Goal: Use online tool/utility: Utilize a website feature to perform a specific function

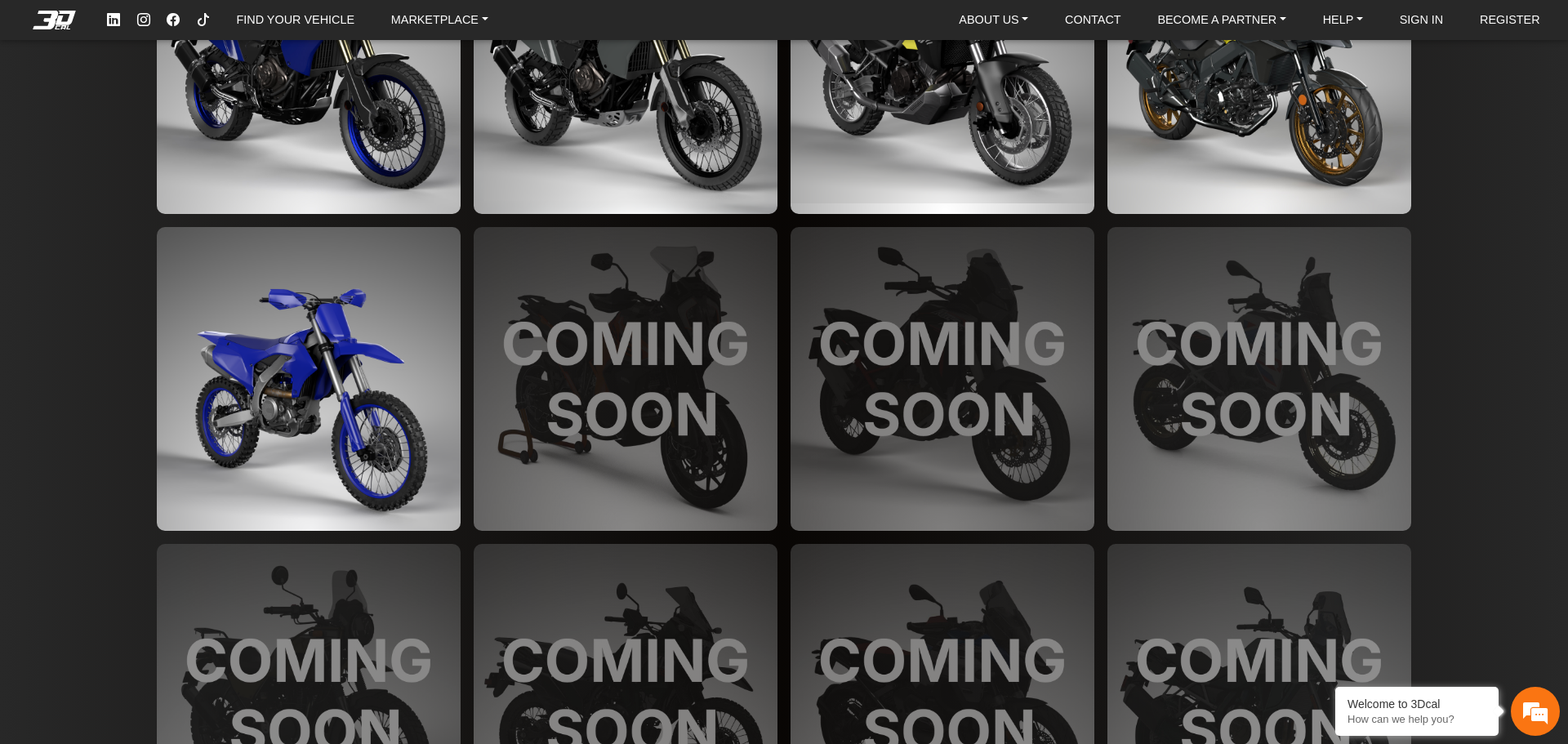
scroll to position [3922, 0]
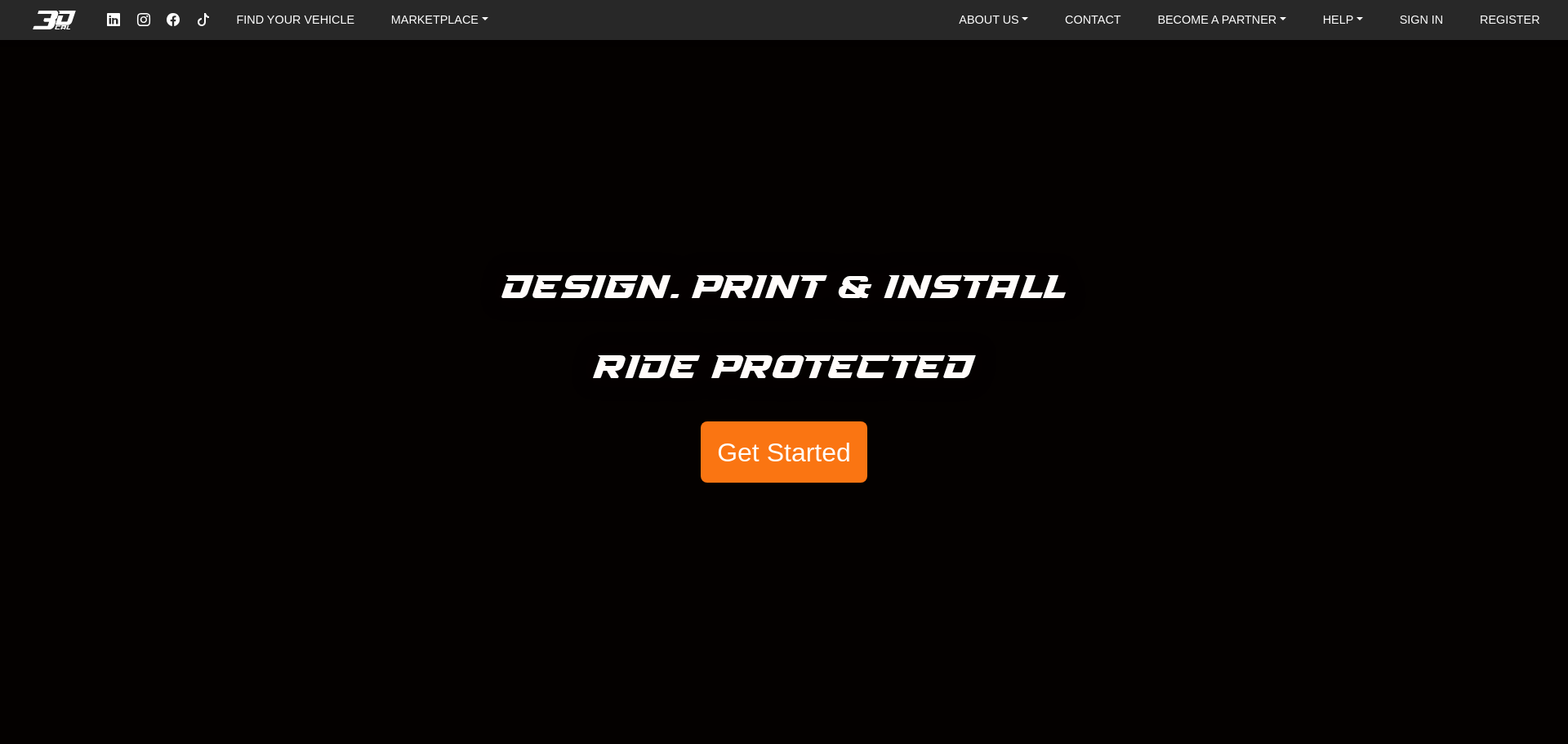
click at [803, 458] on button "Get Started" at bounding box center [784, 452] width 166 height 62
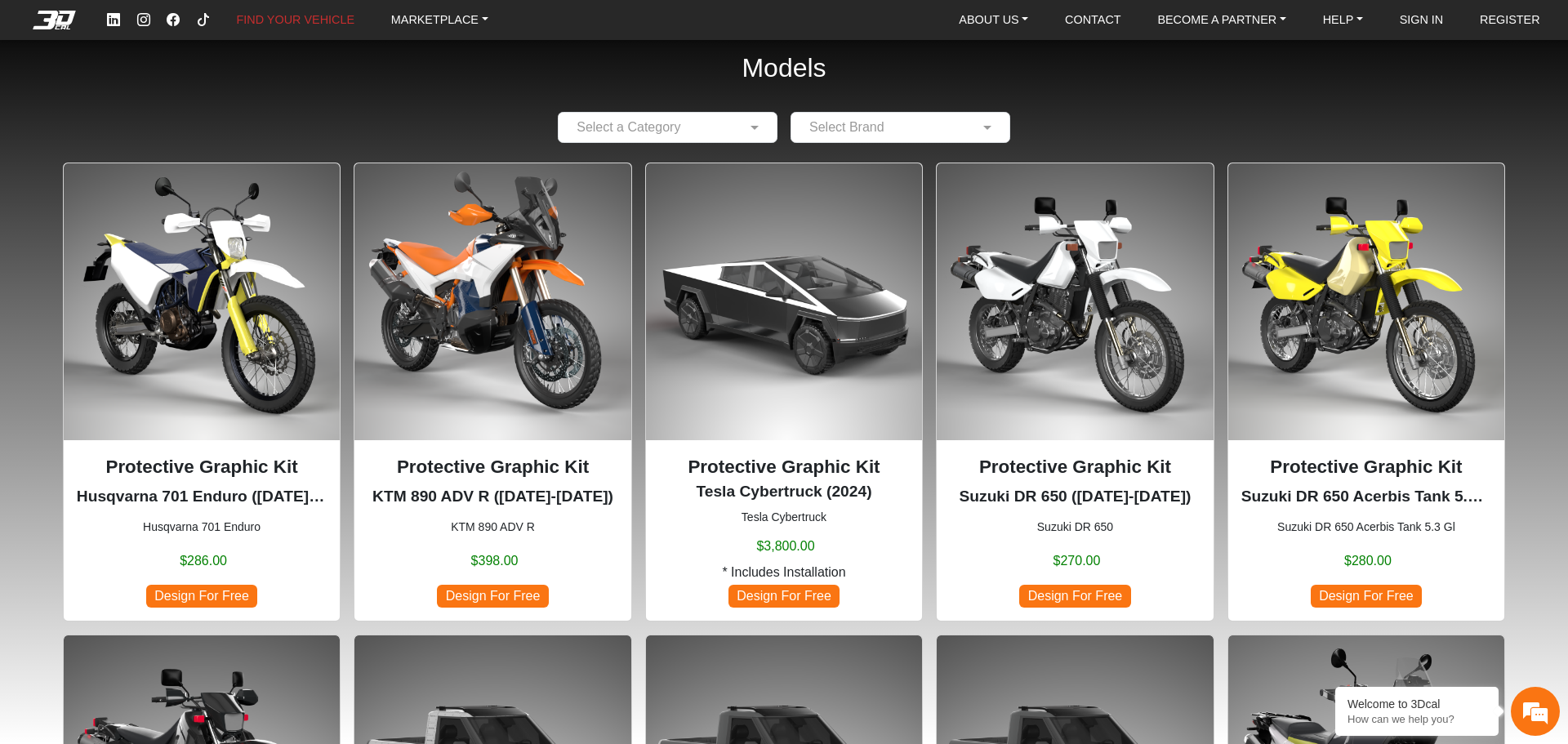
scroll to position [10, 0]
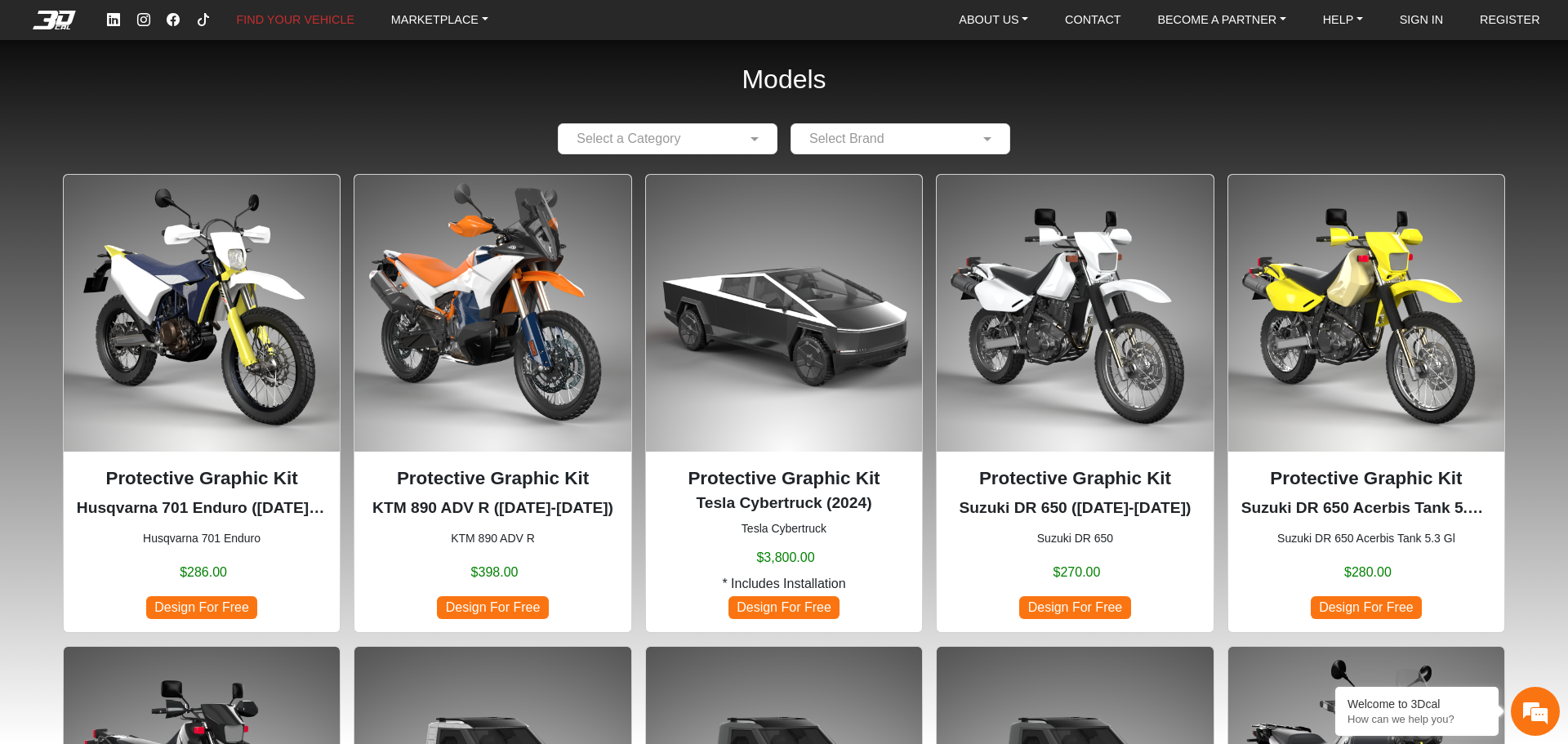
click at [734, 145] on div at bounding box center [668, 138] width 218 height 20
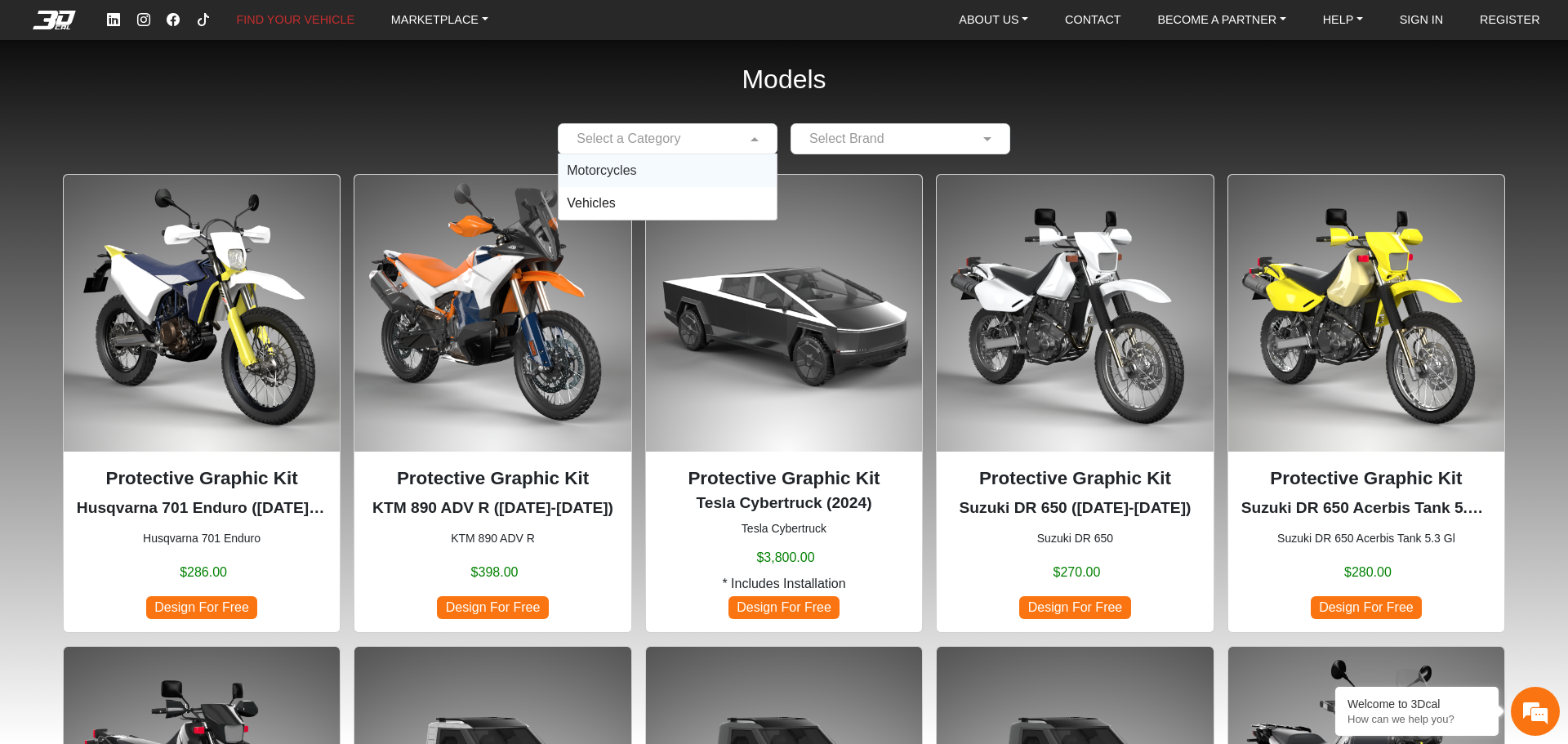
click at [672, 178] on div "Motorcycles" at bounding box center [668, 171] width 218 height 32
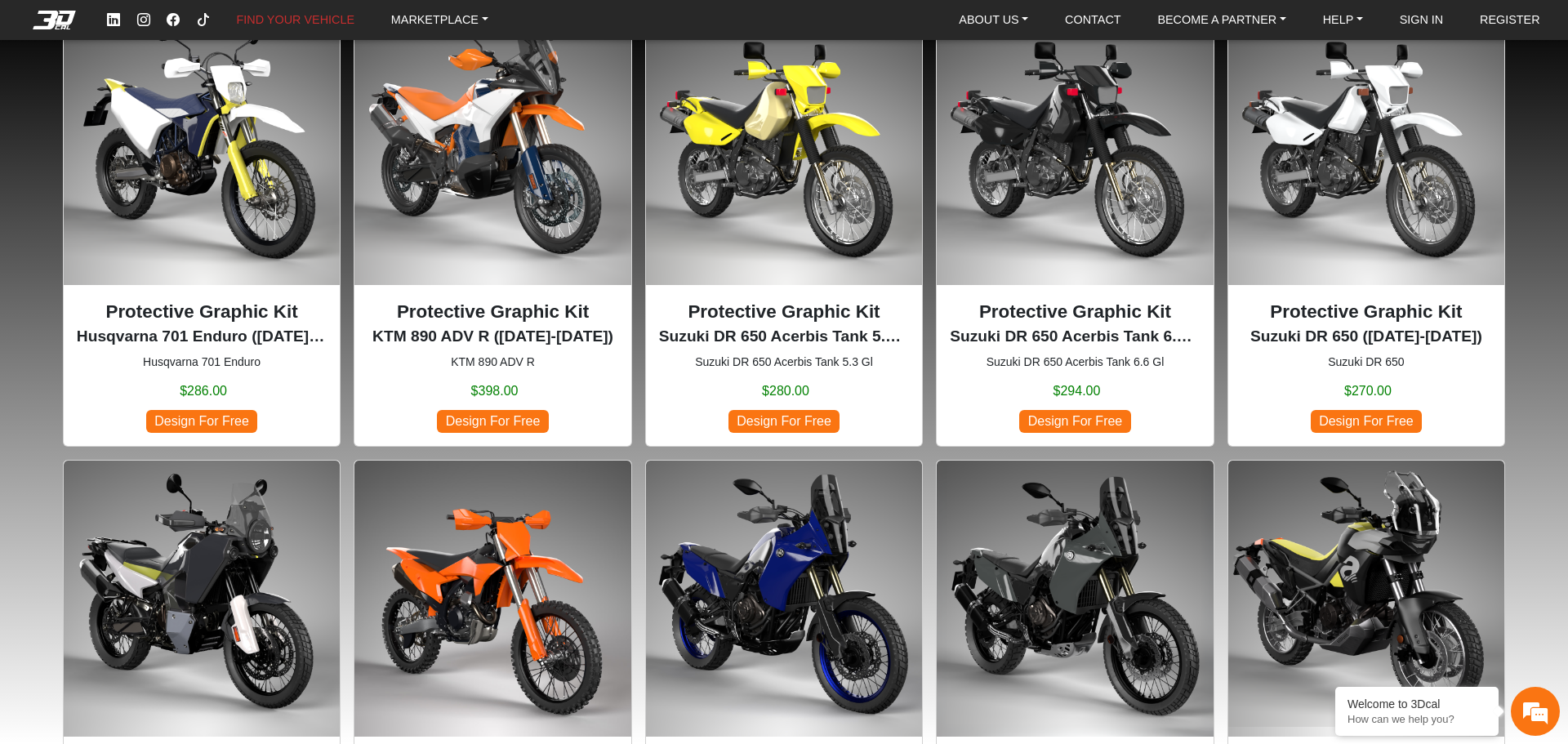
scroll to position [0, 0]
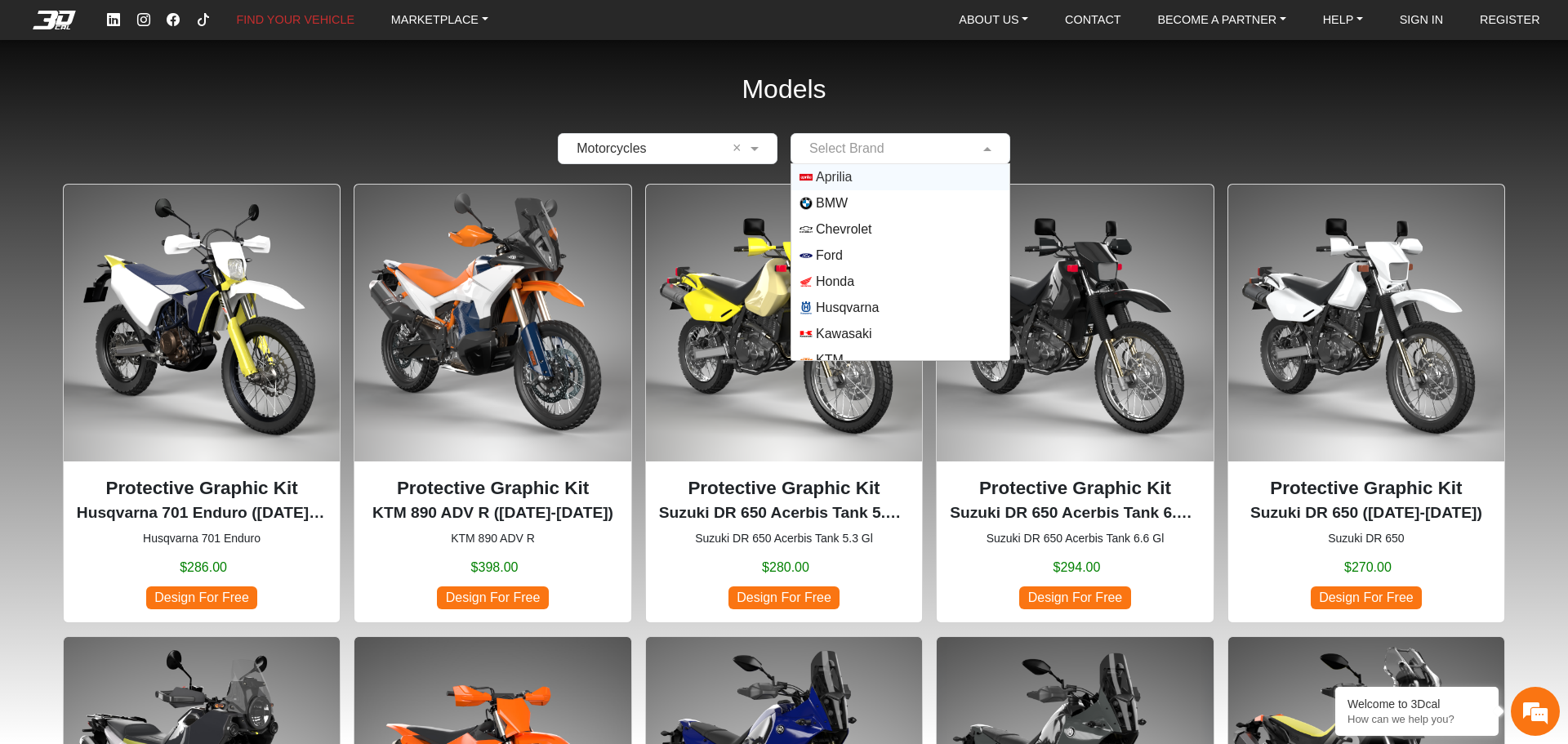
click at [960, 139] on input "text" at bounding box center [884, 148] width 169 height 20
click at [885, 291] on span "Suzuki" at bounding box center [900, 296] width 201 height 13
